Goal: Transaction & Acquisition: Subscribe to service/newsletter

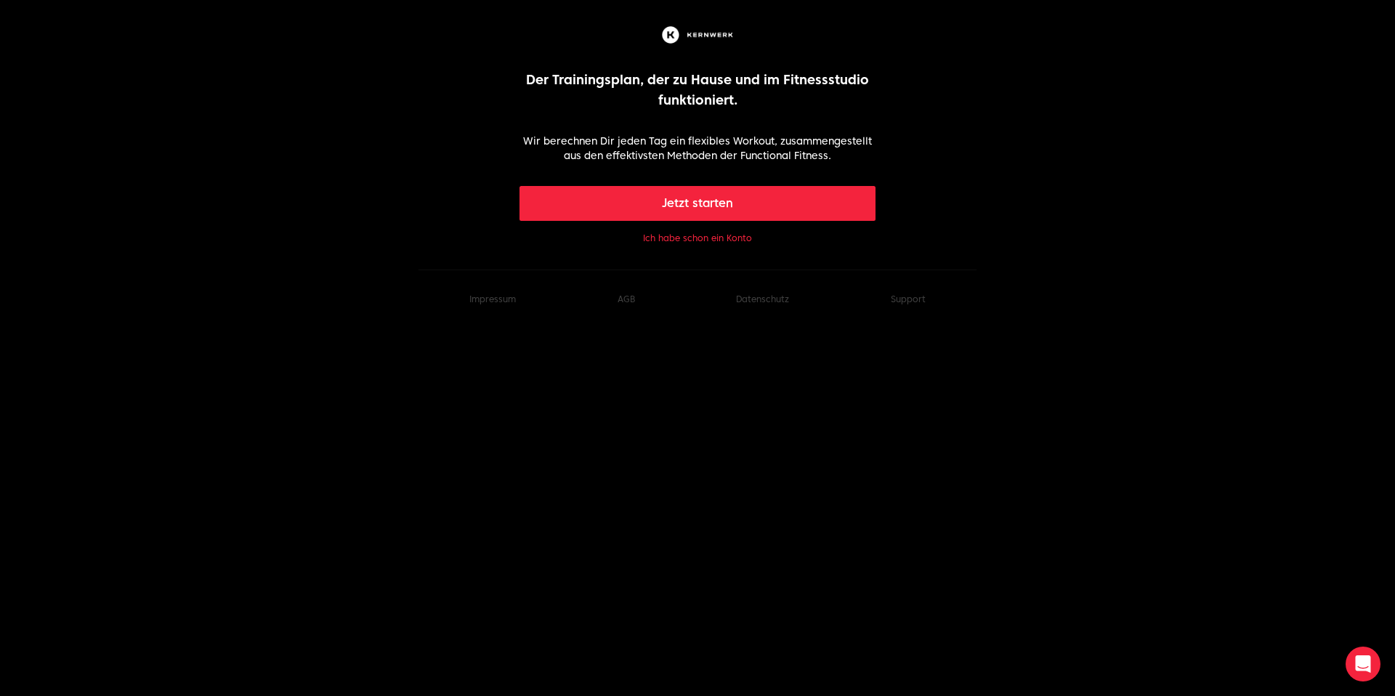
click at [699, 203] on button "Jetzt starten" at bounding box center [697, 203] width 357 height 35
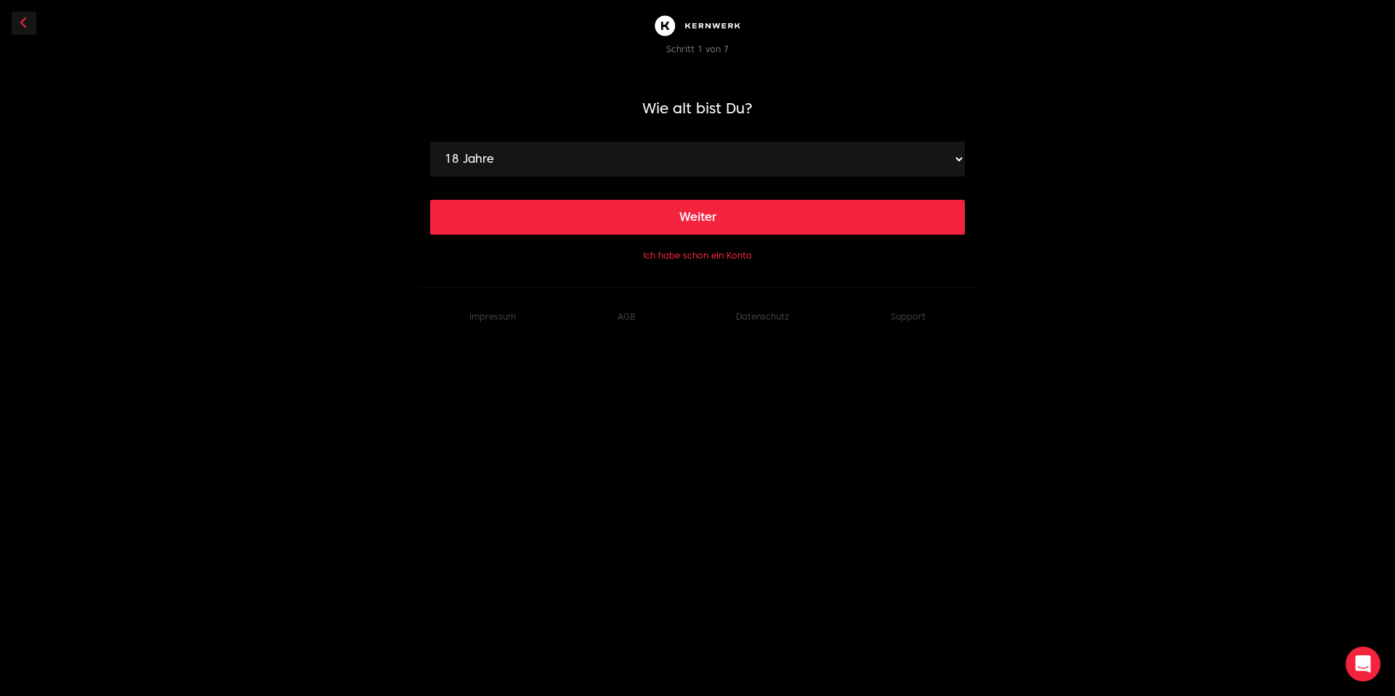
click at [686, 180] on div "Weiter" at bounding box center [697, 206] width 535 height 58
click at [683, 164] on select "18 Jahre 19 Jahre 20 Jahre 21 Jahre 22 Jahre 23 Jahre 24 Jahre 25 Jahre 26 Jahr…" at bounding box center [697, 159] width 535 height 35
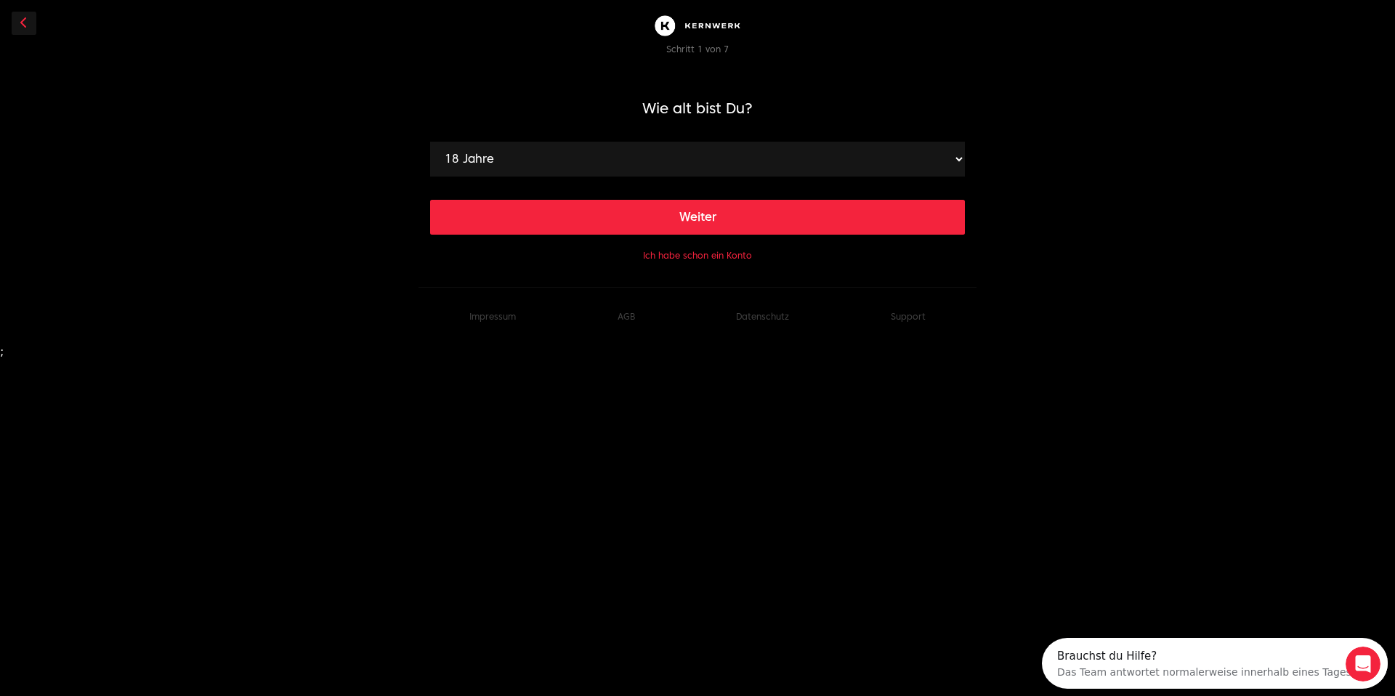
select select "63"
click at [430, 142] on select "18 Jahre 19 Jahre 20 Jahre 21 Jahre 22 Jahre 23 Jahre 24 Jahre 25 Jahre 26 Jahr…" at bounding box center [697, 159] width 535 height 35
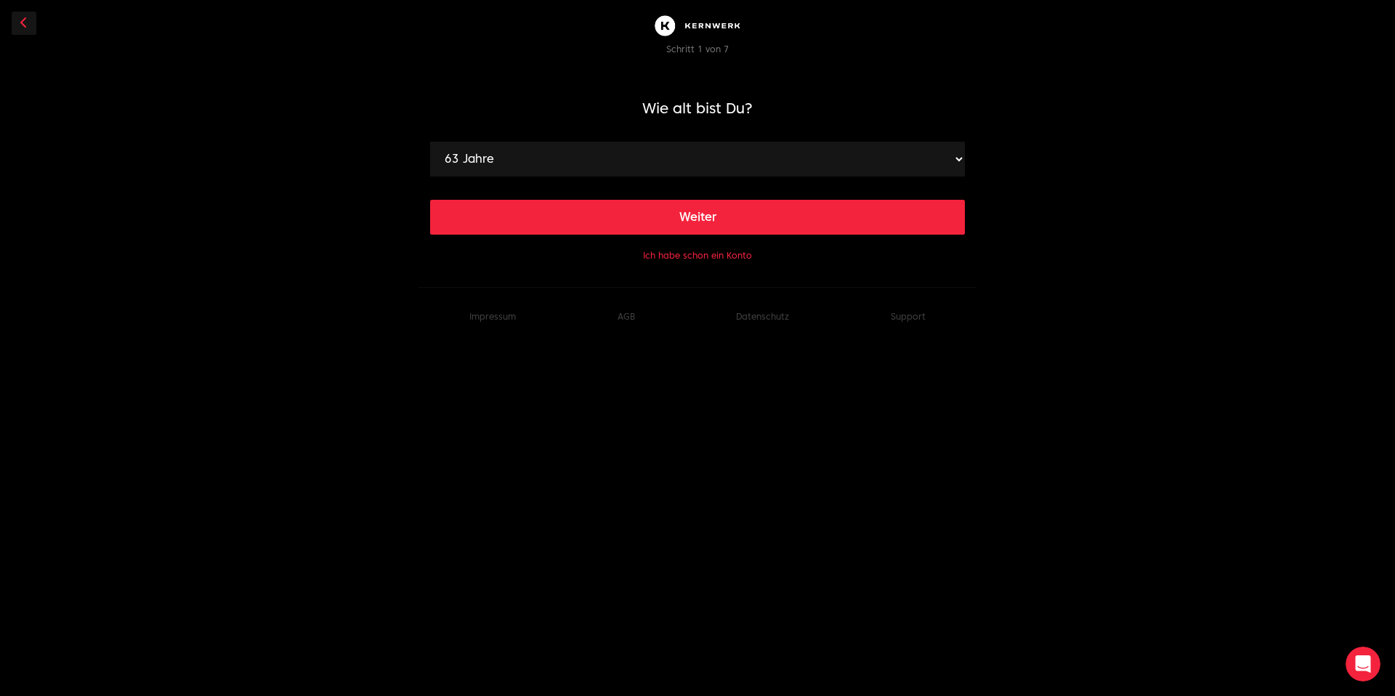
click at [471, 153] on select "18 Jahre 19 Jahre 20 Jahre 21 Jahre 22 Jahre 23 Jahre 24 Jahre 25 Jahre 26 Jahr…" at bounding box center [697, 159] width 535 height 35
click at [430, 142] on select "18 Jahre 19 Jahre 20 Jahre 21 Jahre 22 Jahre 23 Jahre 24 Jahre 25 Jahre 26 Jahr…" at bounding box center [697, 159] width 535 height 35
click at [588, 228] on button "Weiter" at bounding box center [697, 217] width 535 height 35
click at [567, 147] on select "120 cm 121 cm 122 cm 123 cm 124 cm 125 cm 126 cm 127 cm 128 cm 129 cm 130 cm 13…" at bounding box center [697, 159] width 535 height 35
select select "168"
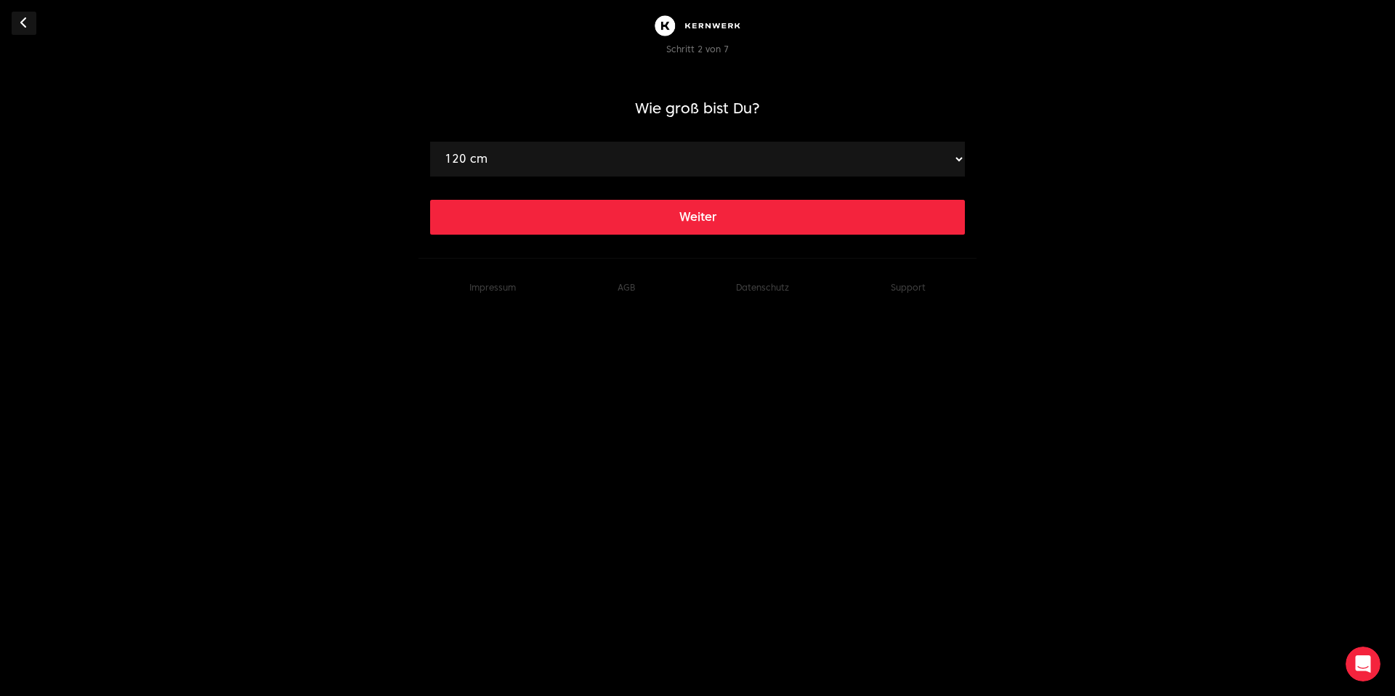
click at [430, 142] on select "120 cm 121 cm 122 cm 123 cm 124 cm 125 cm 126 cm 127 cm 128 cm 129 cm 130 cm 13…" at bounding box center [697, 159] width 535 height 35
click at [686, 203] on button "Weiter" at bounding box center [697, 217] width 535 height 35
click at [670, 155] on select "40 kg 41 kg 42 kg 43 kg 44 kg 45 kg 46 kg 47 kg 48 kg 49 kg 50 kg 51 kg 52 kg 5…" at bounding box center [697, 159] width 535 height 35
click at [430, 142] on select "40 kg 41 kg 42 kg 43 kg 44 kg 45 kg 46 kg 47 kg 48 kg 49 kg 50 kg 51 kg 52 kg 5…" at bounding box center [697, 159] width 535 height 35
click at [556, 149] on select "40 kg 41 kg 42 kg 43 kg 44 kg 45 kg 46 kg 47 kg 48 kg 49 kg 50 kg 51 kg 52 kg 5…" at bounding box center [697, 159] width 535 height 35
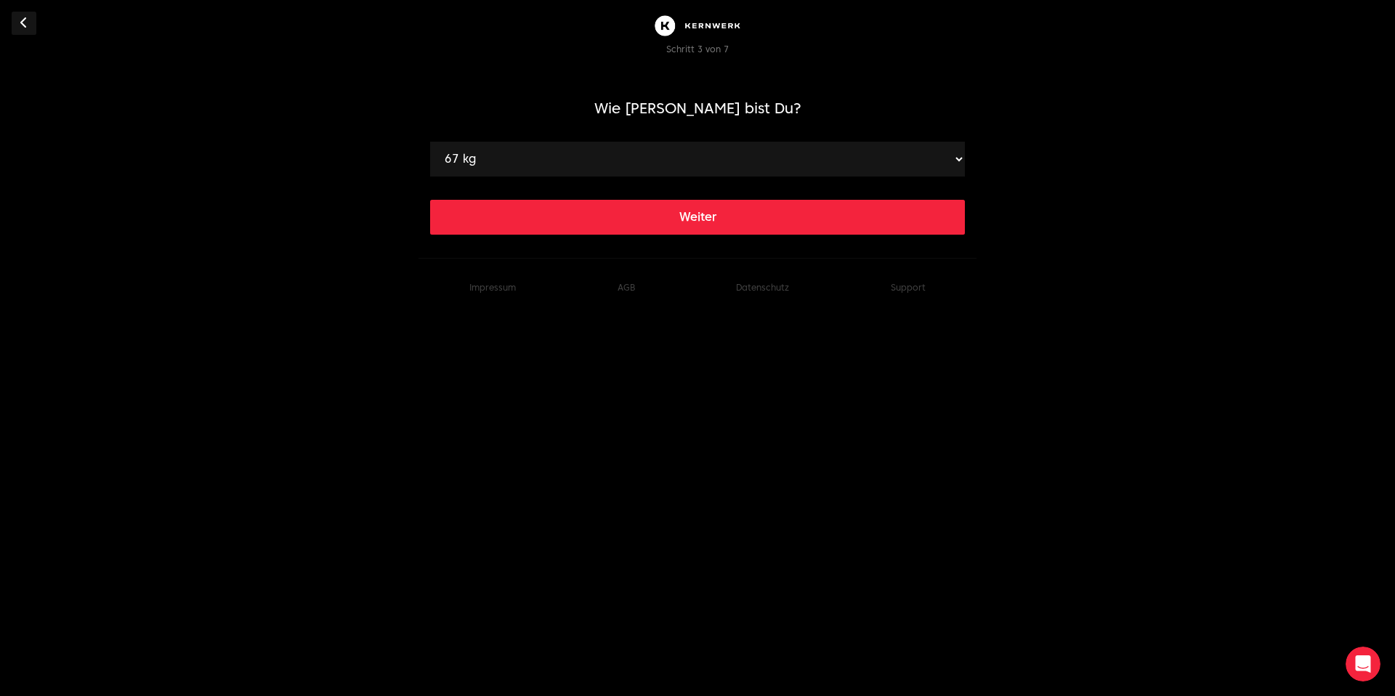
select select "66"
click at [430, 142] on select "40 kg 41 kg 42 kg 43 kg 44 kg 45 kg 46 kg 47 kg 48 kg 49 kg 50 kg 51 kg 52 kg 5…" at bounding box center [697, 159] width 535 height 35
click at [651, 224] on button "Weiter" at bounding box center [697, 217] width 535 height 35
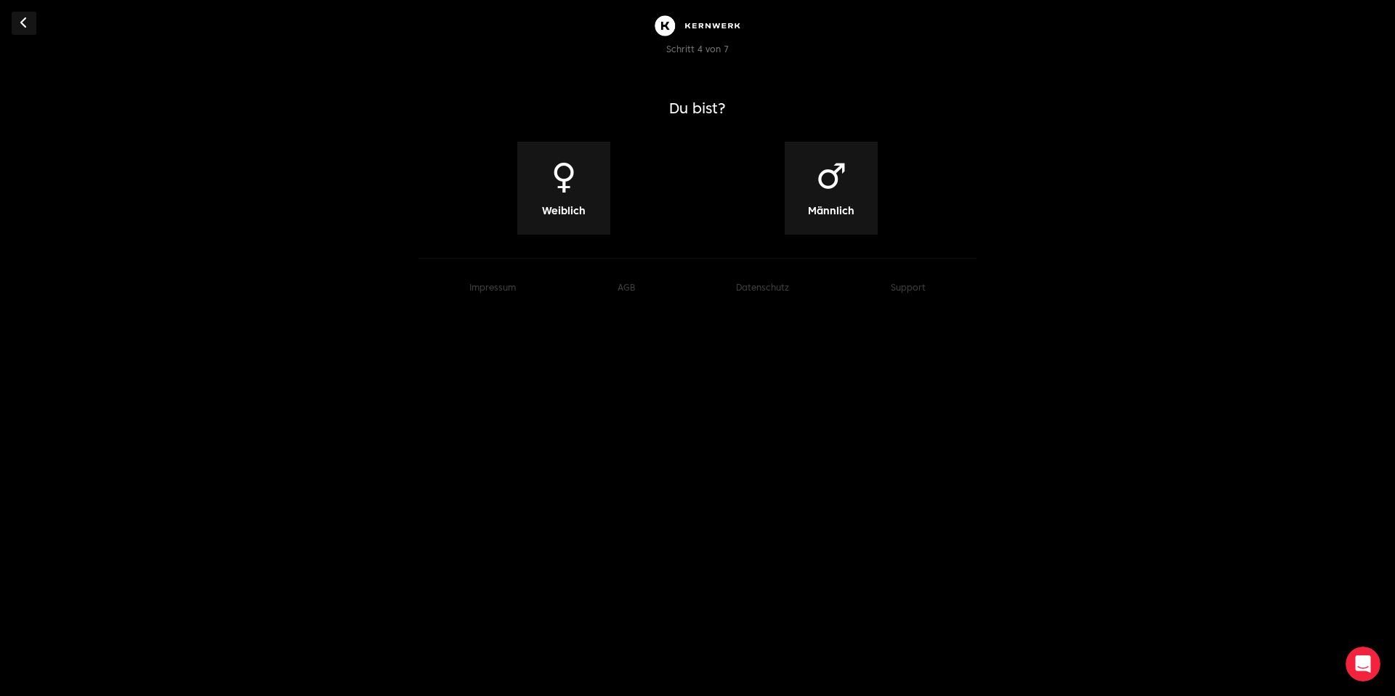
click at [588, 175] on div "♀ Weiblich" at bounding box center [563, 188] width 93 height 93
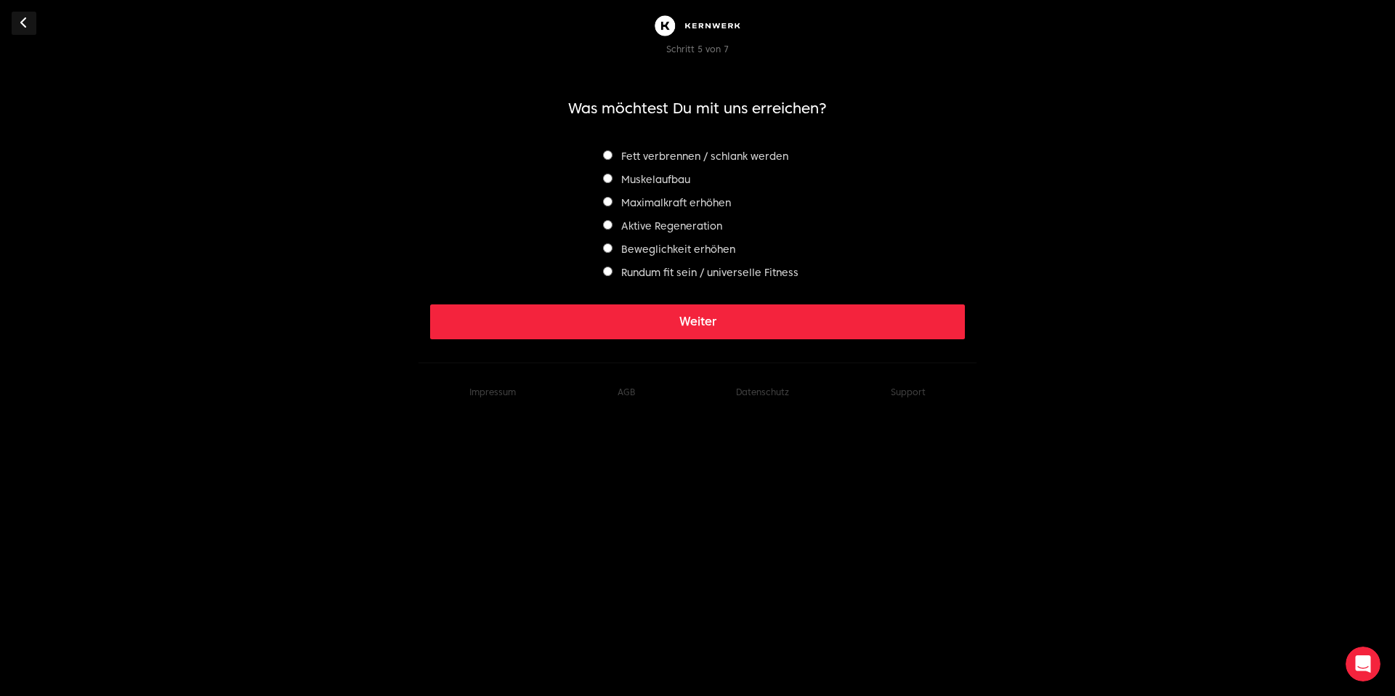
click at [609, 278] on div "Rundum fit sein / universelle Fitness" at bounding box center [697, 272] width 201 height 17
click at [605, 206] on label "Maximalkraft erhöhen" at bounding box center [667, 203] width 128 height 12
click at [712, 328] on button "Weiter" at bounding box center [697, 321] width 535 height 35
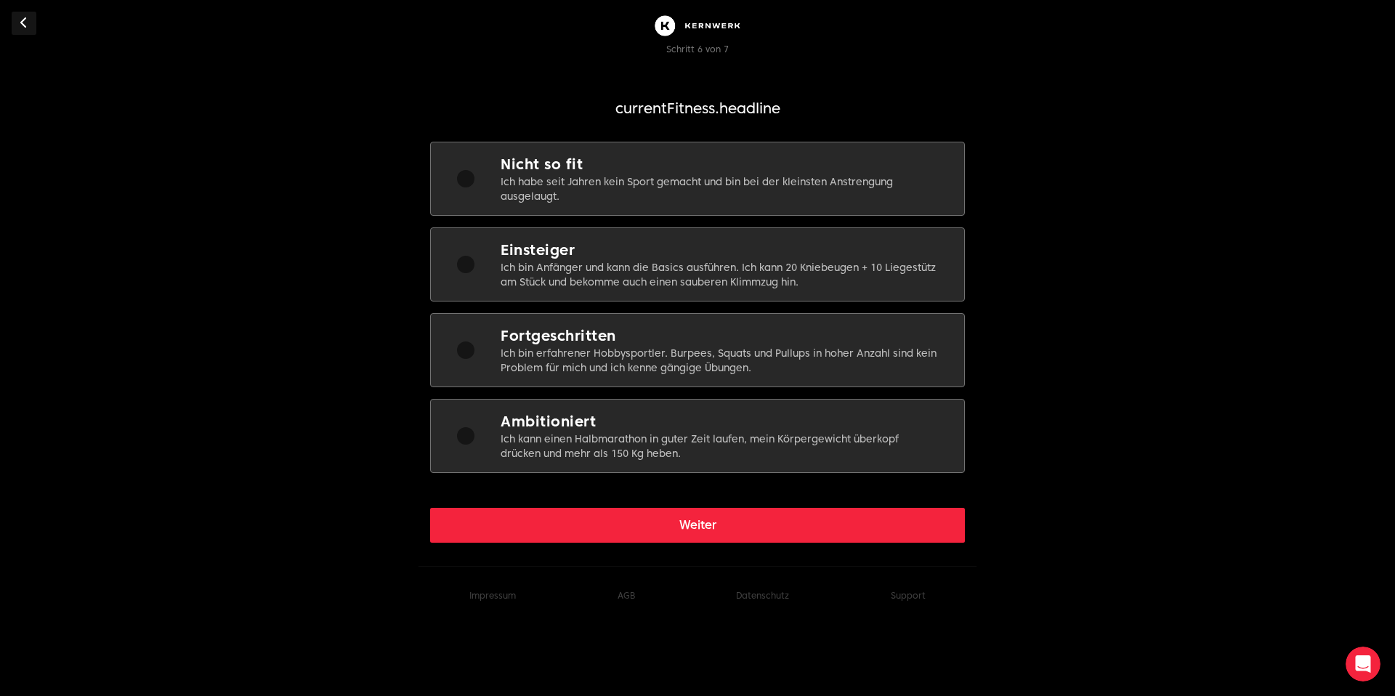
click at [612, 178] on p "Ich habe seit Jahren kein Sport gemacht und bin bei der kleinsten Anstrengung a…" at bounding box center [720, 188] width 440 height 29
click at [721, 521] on button "Weiter" at bounding box center [697, 525] width 535 height 35
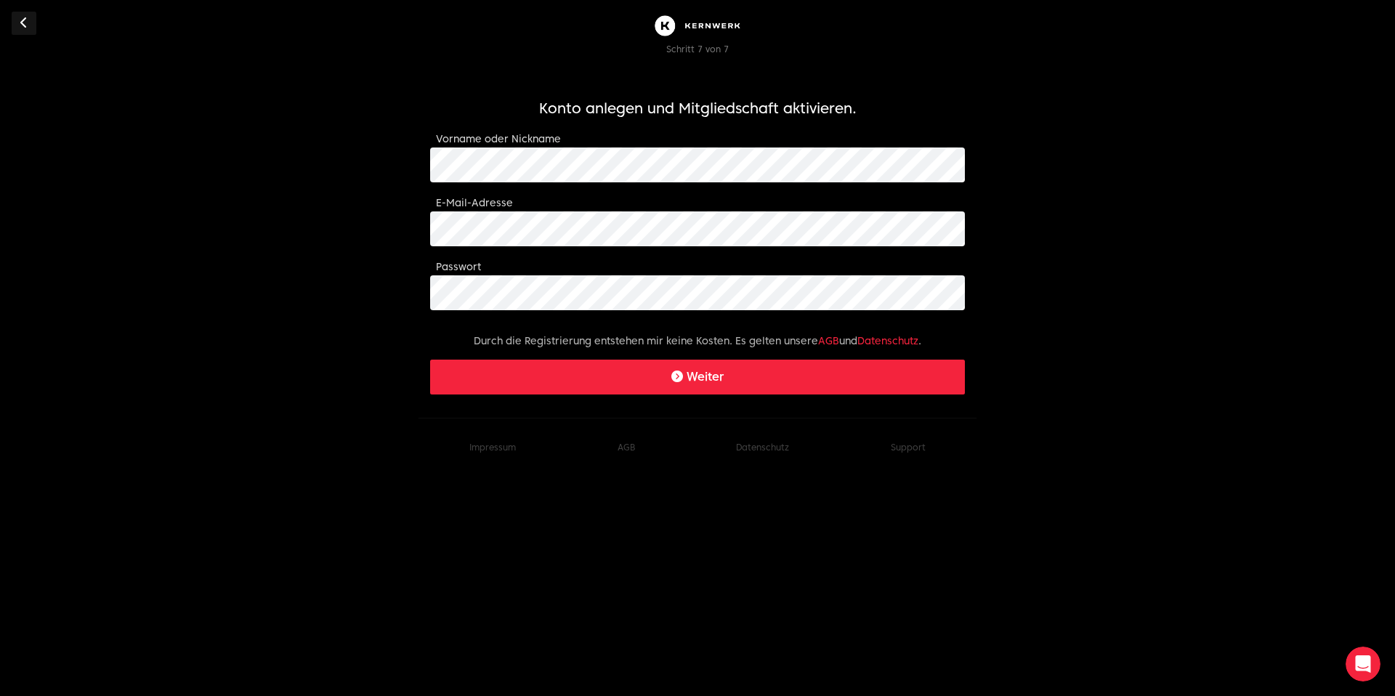
click at [724, 26] on img at bounding box center [697, 26] width 93 height 28
click button "Weiter" at bounding box center [697, 377] width 535 height 35
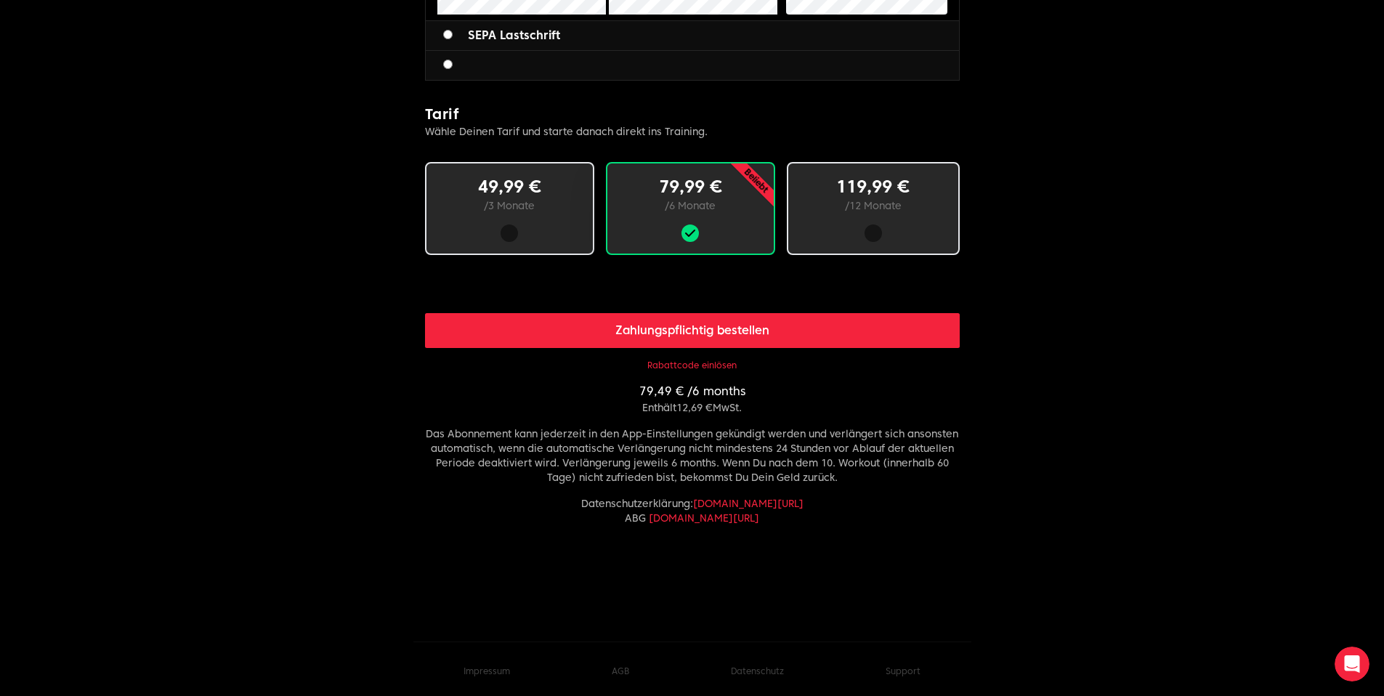
scroll to position [793, 0]
